Goal: Transaction & Acquisition: Book appointment/travel/reservation

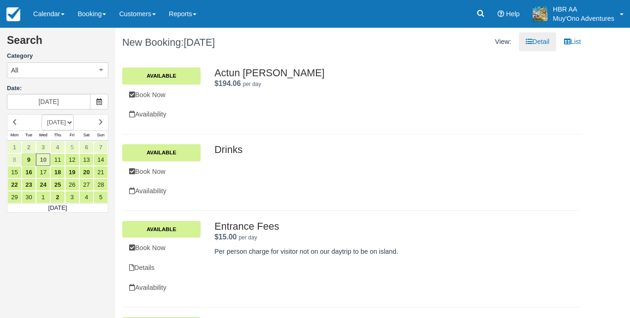
scroll to position [1307, 0]
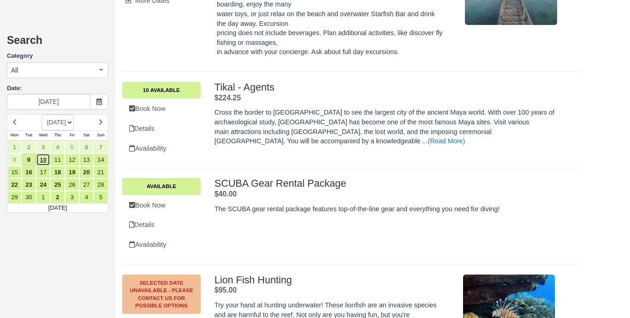
click at [41, 156] on link "10" at bounding box center [43, 159] width 14 height 12
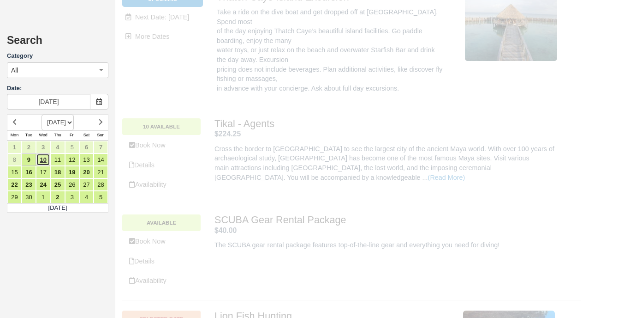
scroll to position [0, 0]
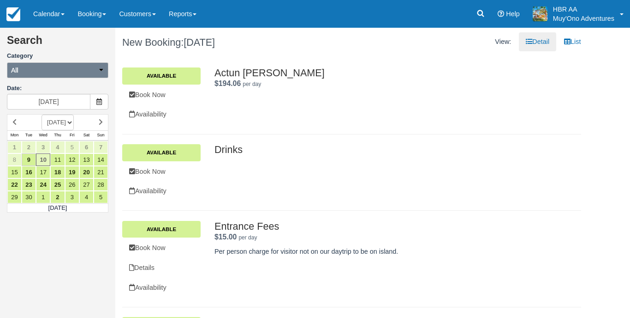
click at [106, 72] on button "All" at bounding box center [58, 70] width 102 height 16
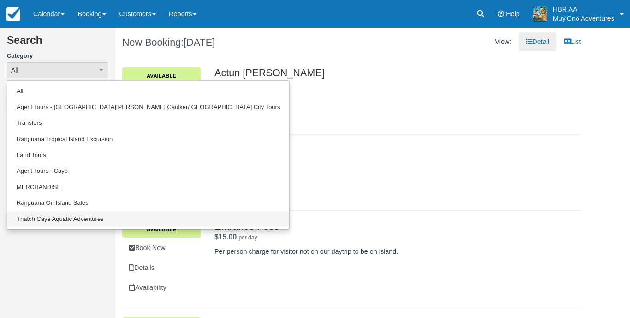
click at [71, 220] on link "Thatch Caye Aquatic Adventures" at bounding box center [148, 219] width 282 height 16
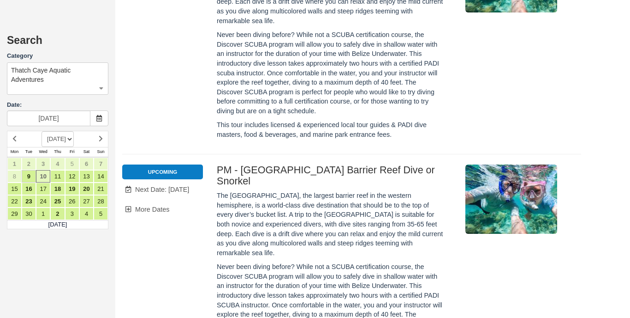
scroll to position [1147, 0]
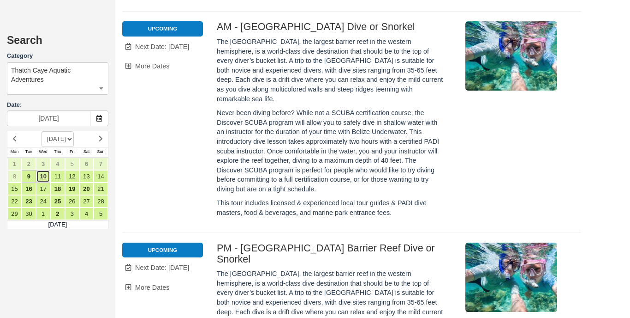
click at [44, 177] on link "10" at bounding box center [43, 176] width 14 height 12
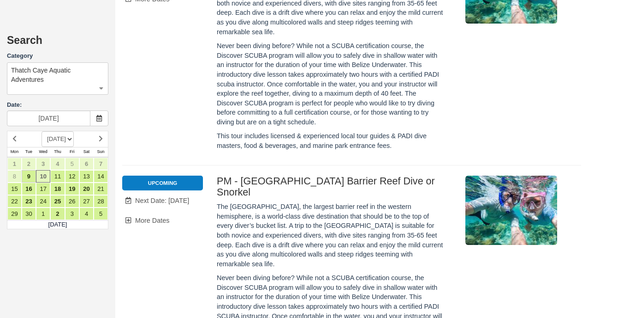
scroll to position [1142, 0]
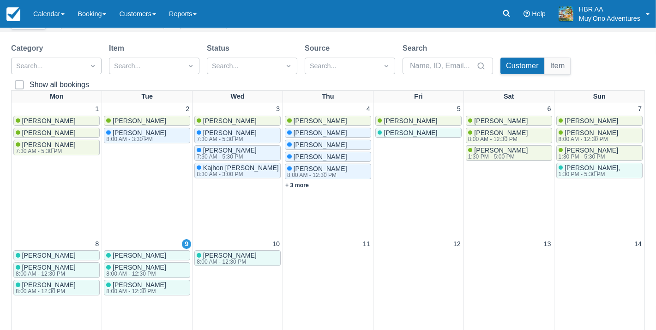
scroll to position [79, 0]
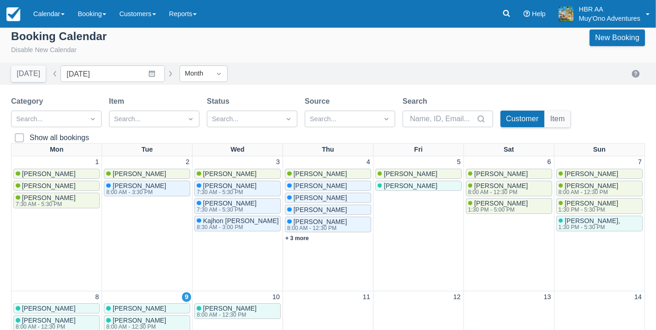
scroll to position [8, 0]
click at [599, 37] on link "New Booking" at bounding box center [616, 37] width 55 height 17
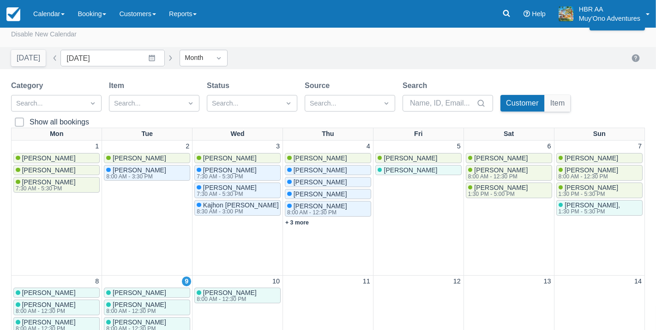
scroll to position [40, 0]
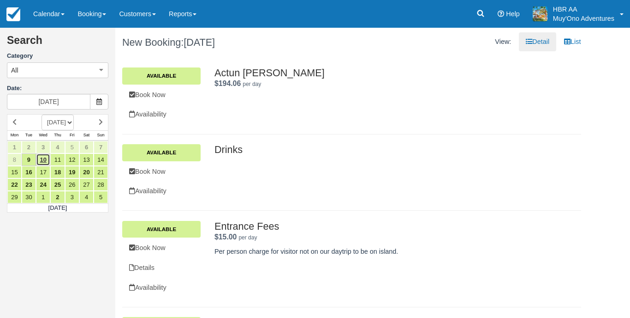
click at [44, 158] on link "10" at bounding box center [43, 159] width 14 height 12
click at [106, 68] on button "All" at bounding box center [58, 70] width 102 height 16
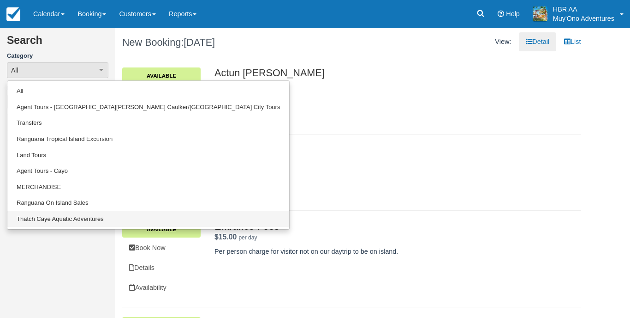
click at [67, 215] on link "Thatch Caye Aquatic Adventures" at bounding box center [148, 219] width 282 height 16
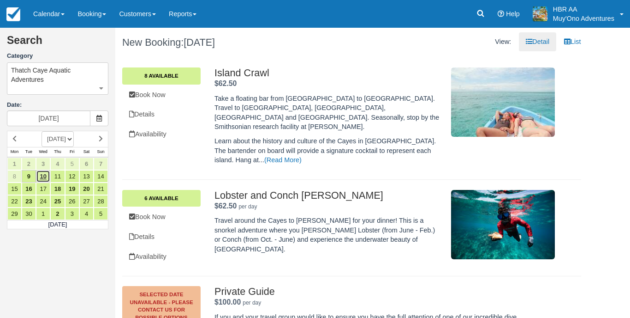
click at [42, 178] on link "10" at bounding box center [43, 176] width 14 height 12
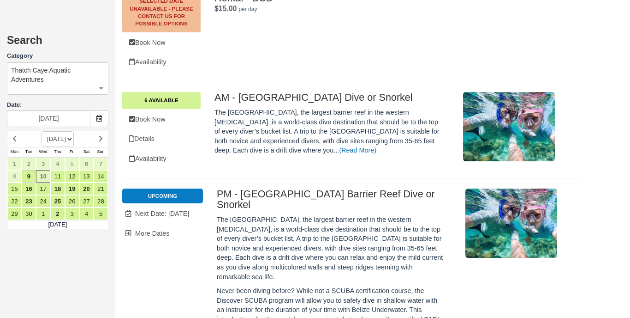
scroll to position [1072, 0]
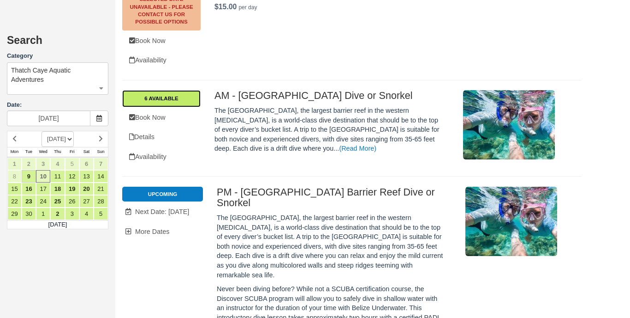
click at [172, 90] on link "6 Available" at bounding box center [161, 98] width 78 height 17
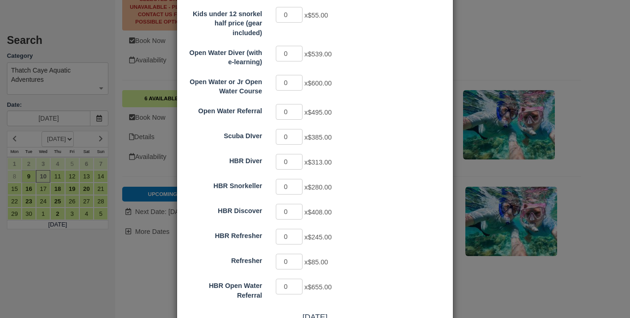
scroll to position [244, 0]
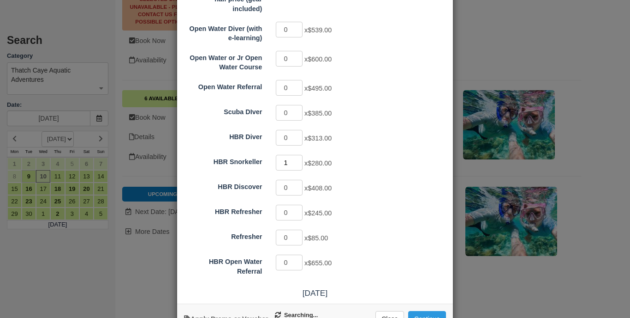
click at [299, 155] on input "1" at bounding box center [289, 163] width 27 height 16
type input "2"
click at [299, 155] on input "2" at bounding box center [289, 163] width 27 height 16
click at [416, 311] on button "Continue" at bounding box center [427, 319] width 38 height 16
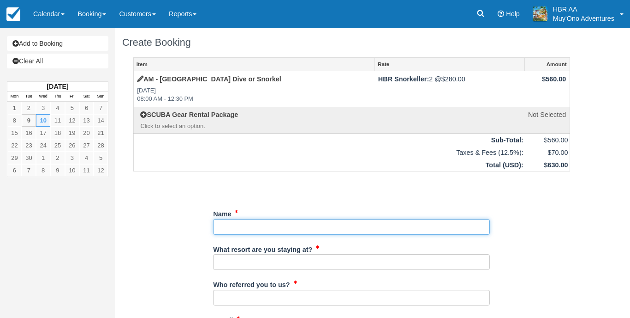
click at [378, 229] on input "Name" at bounding box center [351, 227] width 277 height 16
type input "[PERSON_NAME]"
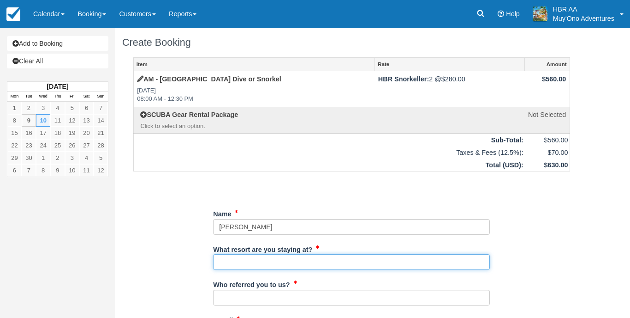
click at [332, 260] on input "What resort are you staying at?" at bounding box center [351, 262] width 277 height 16
type input "[PERSON_NAME][GEOGRAPHIC_DATA]"
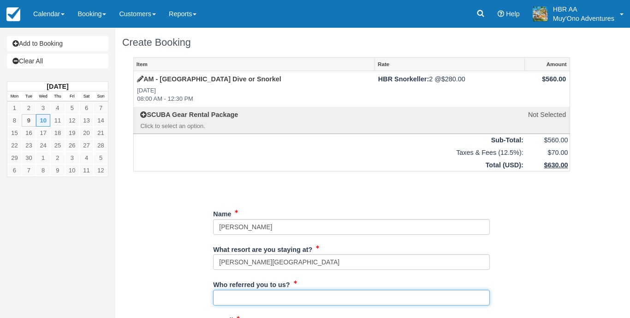
click at [286, 289] on input "Who referred you to us?" at bounding box center [351, 297] width 277 height 16
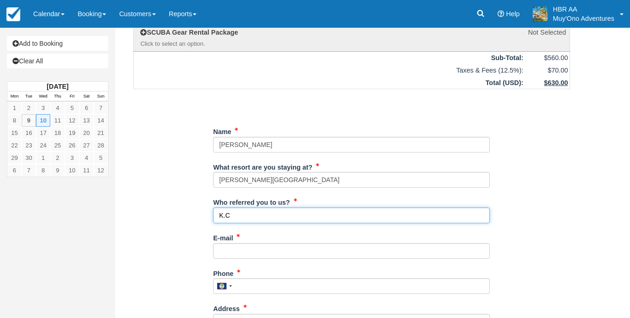
scroll to position [84, 0]
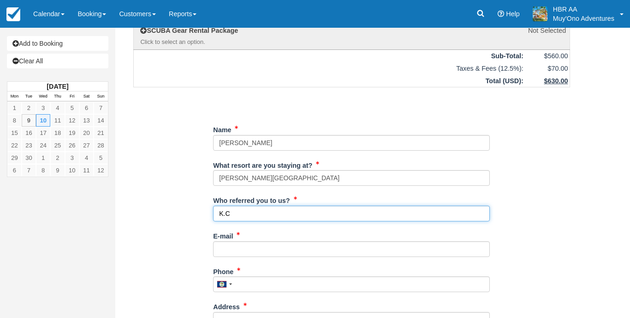
type input "K.C"
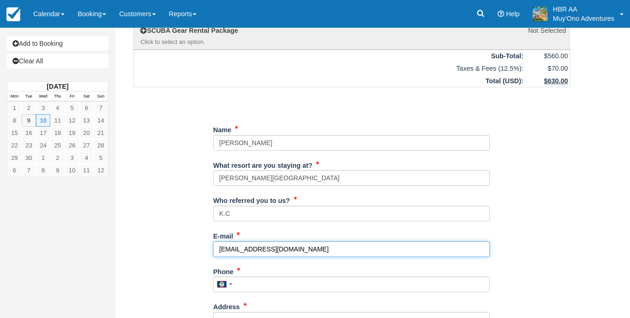
type input "[EMAIL_ADDRESS][DOMAIN_NAME]"
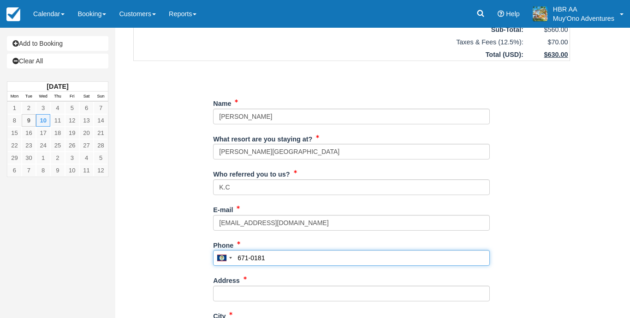
scroll to position [131, 0]
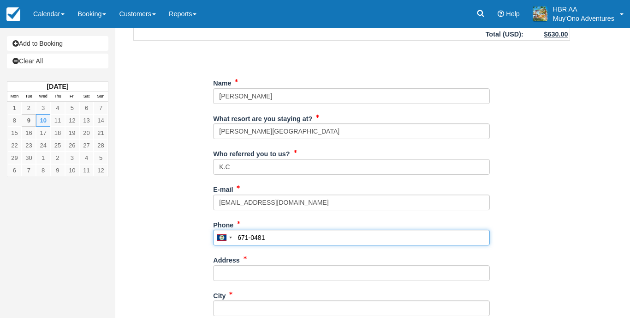
type input "671-0481"
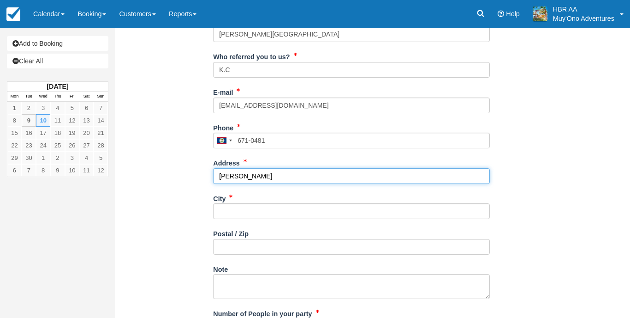
scroll to position [234, 0]
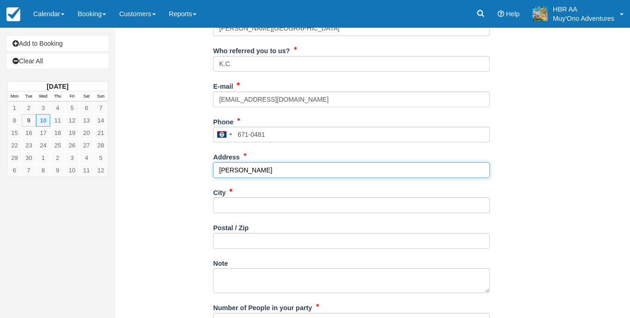
type input "[PERSON_NAME]"
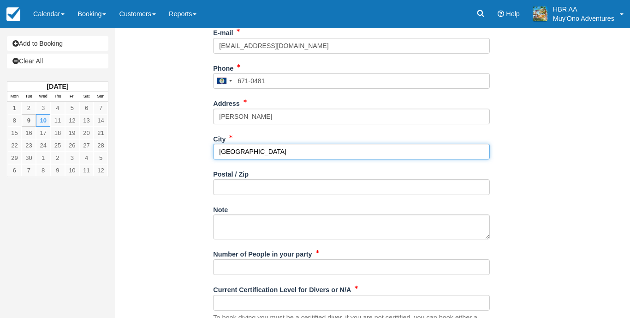
scroll to position [288, 0]
type input "[GEOGRAPHIC_DATA]"
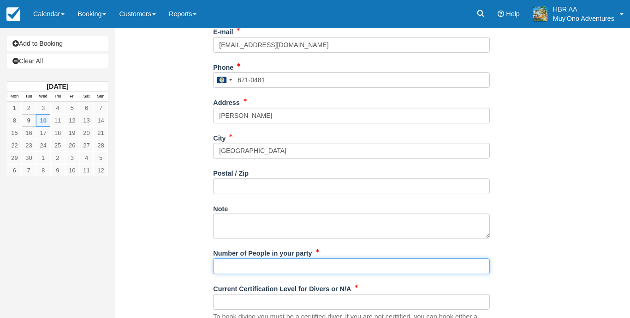
click at [264, 261] on input "Number of People in your party" at bounding box center [351, 266] width 277 height 16
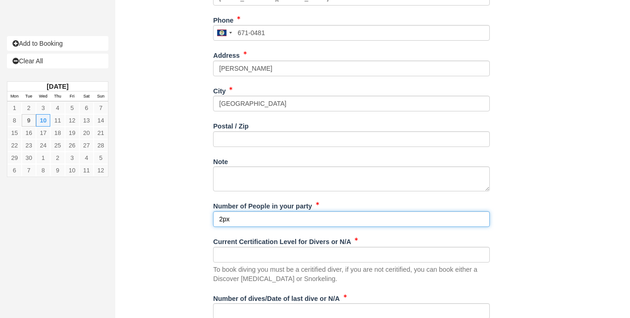
scroll to position [361, 0]
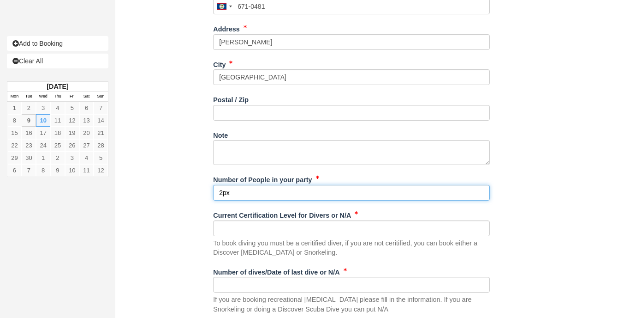
type input "2px"
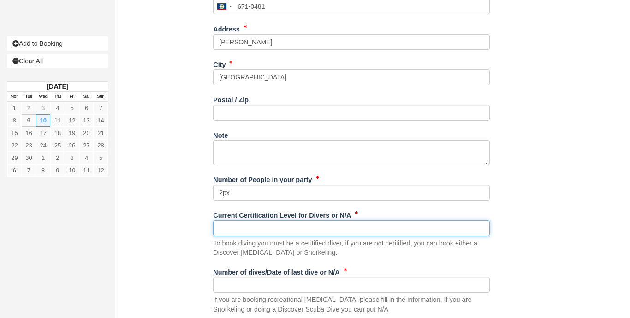
click at [284, 220] on input "Current Certification Level for Divers or N/A" at bounding box center [351, 228] width 277 height 16
type input "N/A"
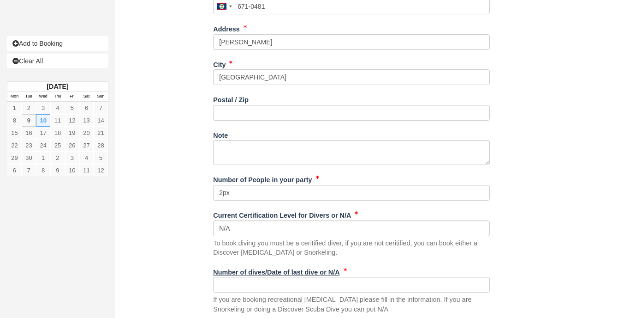
click at [280, 270] on label "Number of dives/Date of last dive or N/A" at bounding box center [276, 270] width 126 height 13
click at [280, 276] on input "Number of dives/Date of last dive or N/A" at bounding box center [351, 284] width 277 height 16
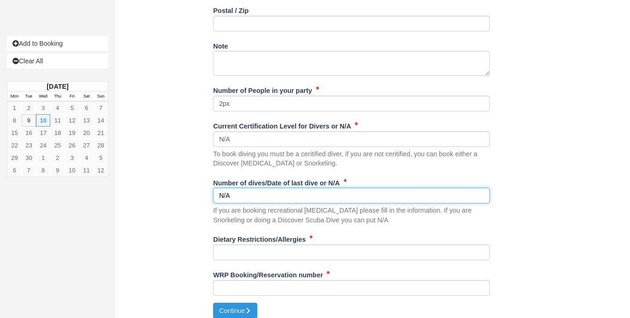
scroll to position [450, 0]
type input "N/A"
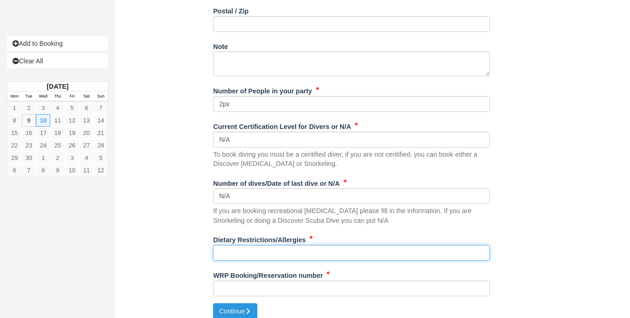
click at [284, 245] on input "Dietary Restrictions/Allergies" at bounding box center [351, 253] width 277 height 16
type input "N/A"
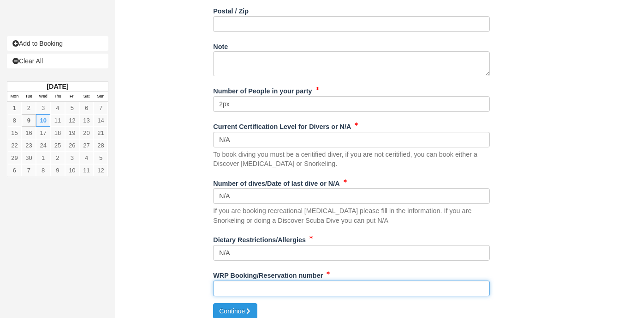
paste input "BB25062517875588"
type input "BB25062517875588"
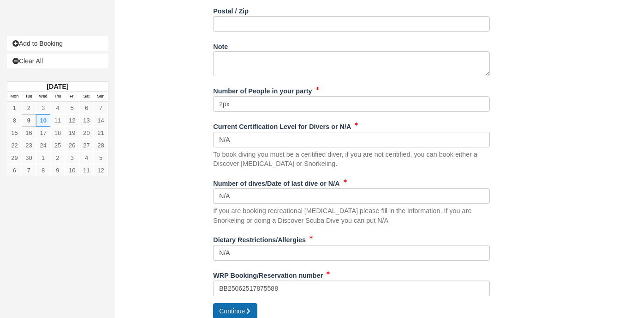
click at [252, 307] on icon "submit" at bounding box center [248, 310] width 6 height 6
type input "+5016710481"
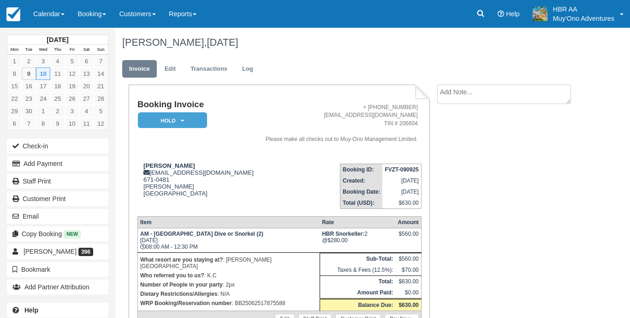
click at [189, 117] on em "HOLD" at bounding box center [172, 120] width 69 height 16
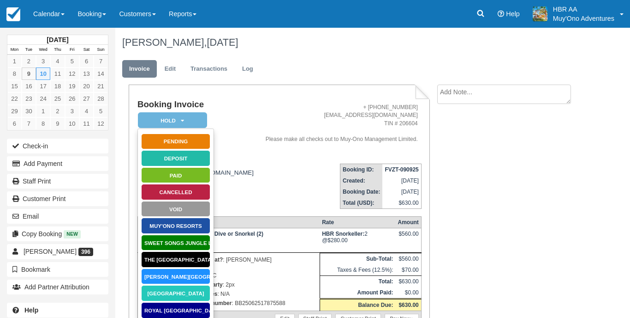
click at [180, 276] on link "[PERSON_NAME][GEOGRAPHIC_DATA]" at bounding box center [175, 276] width 69 height 16
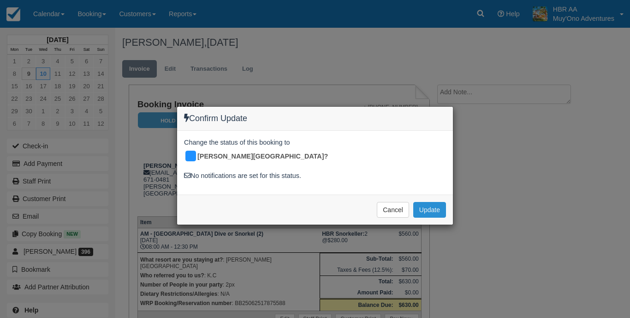
click at [420, 204] on button "Update" at bounding box center [430, 210] width 33 height 16
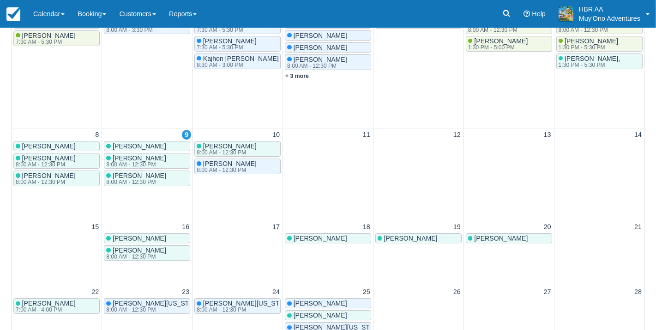
scroll to position [171, 0]
